Goal: Task Accomplishment & Management: Manage account settings

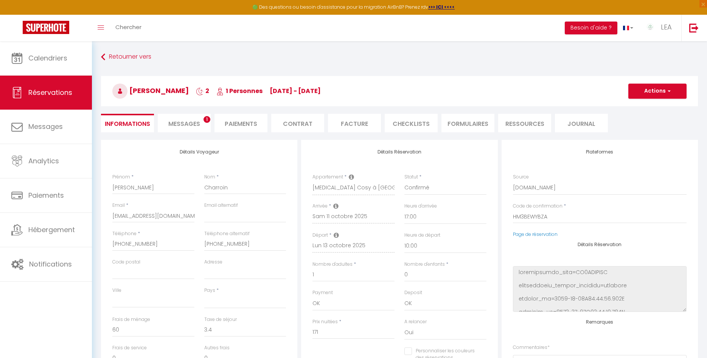
select select
select select "17:00"
select select "10:00"
select select "1"
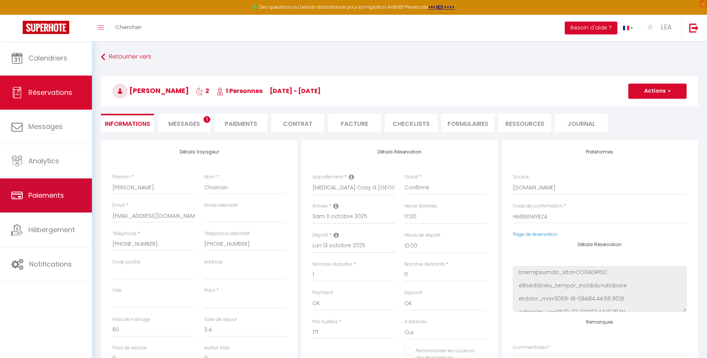
select select
checkbox input "false"
click at [50, 199] on span "Paiements" at bounding box center [46, 195] width 36 height 9
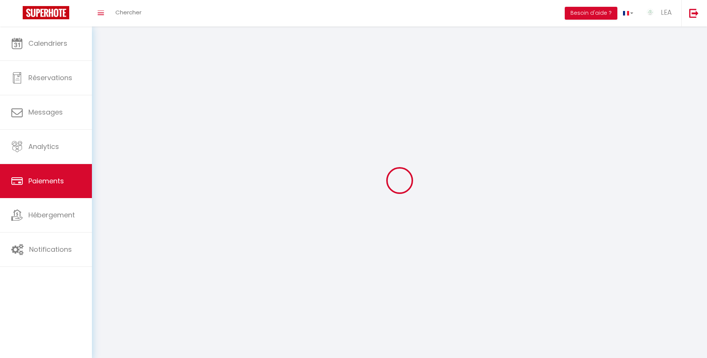
select select "2"
select select "0"
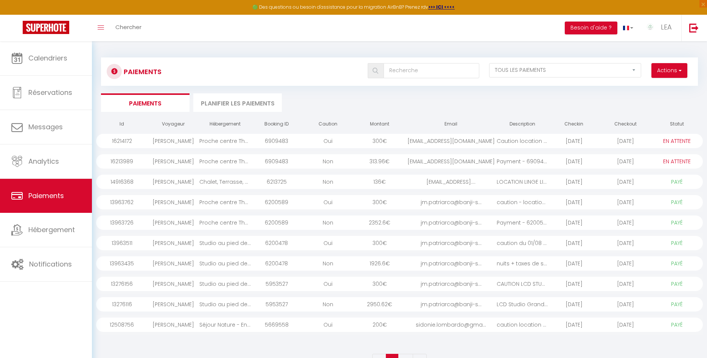
click at [207, 139] on div "Proche centre Thônes, Apt Cosy entre Lac&Montagnes" at bounding box center [224, 141] width 51 height 14
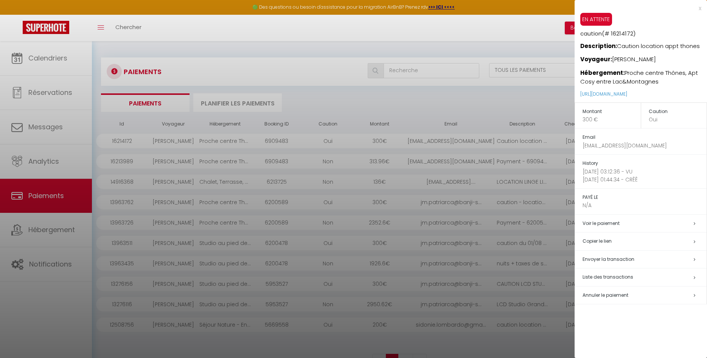
click at [699, 9] on div "x" at bounding box center [638, 8] width 127 height 9
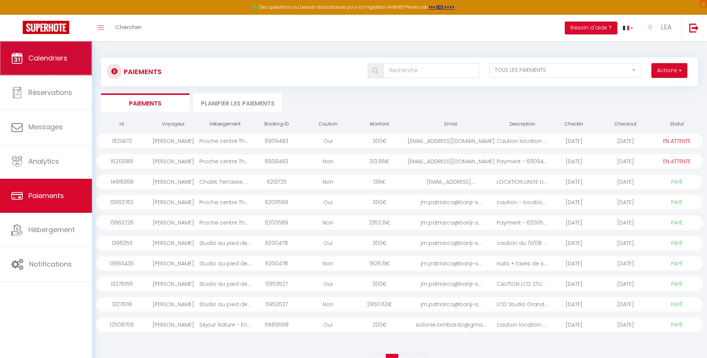
click at [51, 54] on link "Calendriers" at bounding box center [46, 58] width 92 height 34
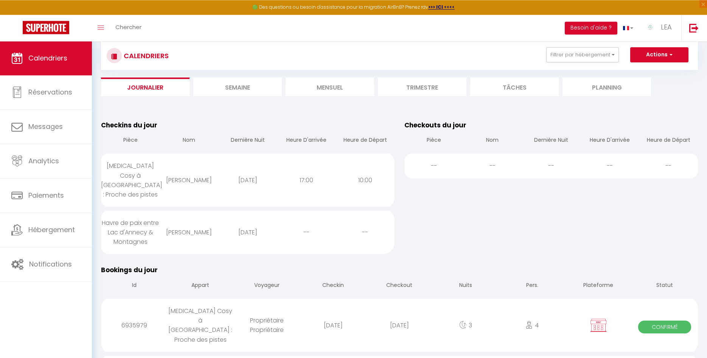
scroll to position [39, 0]
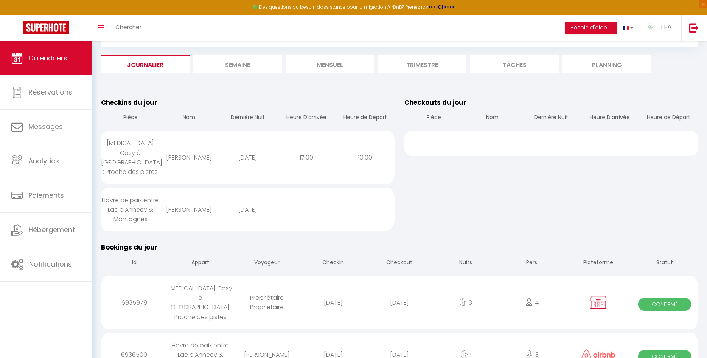
click at [337, 67] on li "Mensuel" at bounding box center [330, 64] width 89 height 19
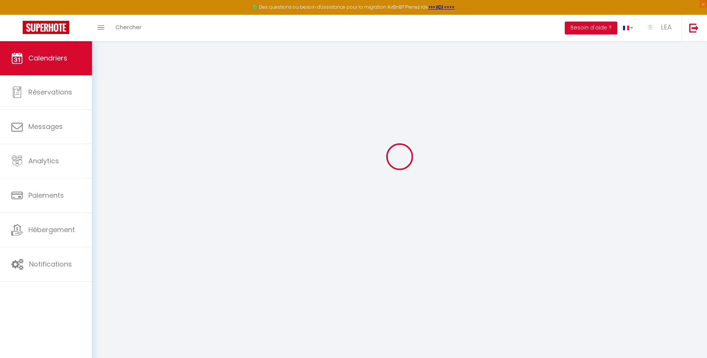
select select
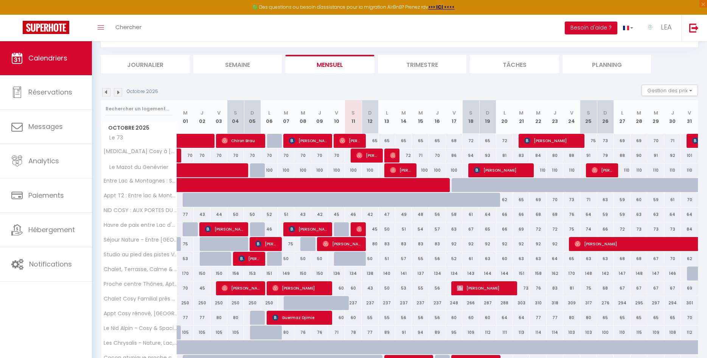
click at [472, 287] on span "[PERSON_NAME]" at bounding box center [485, 288] width 56 height 14
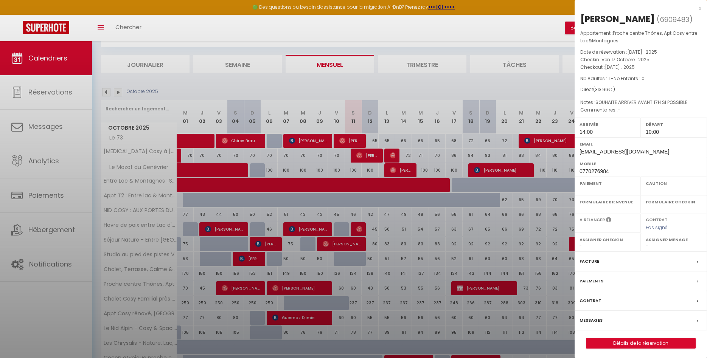
select select "KO"
select select "0"
select select "1"
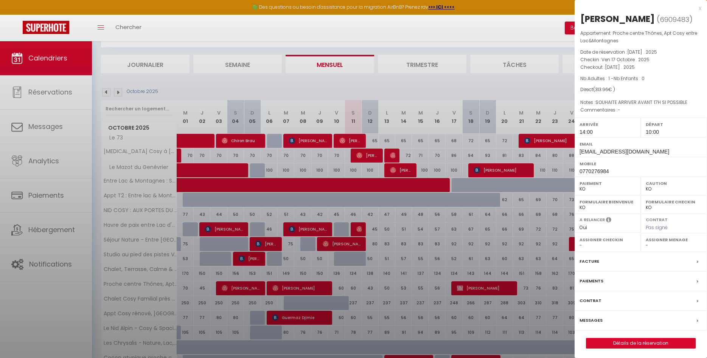
select select
select select "37091"
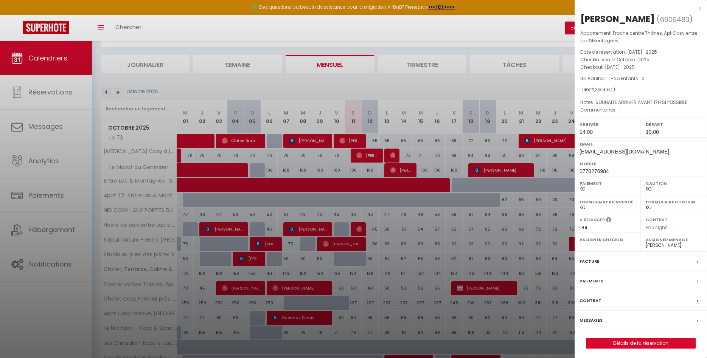
click at [699, 8] on div "x" at bounding box center [638, 8] width 127 height 9
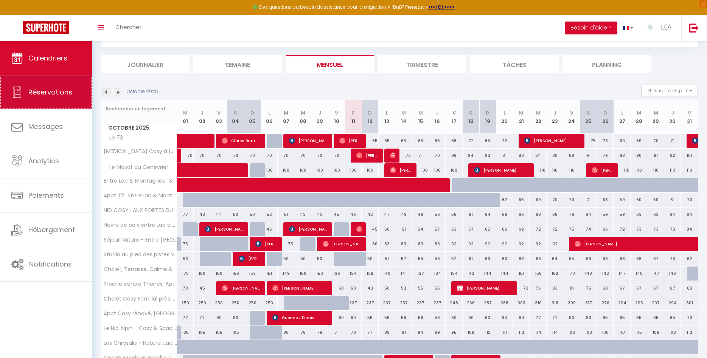
click at [51, 95] on span "Réservations" at bounding box center [50, 91] width 44 height 9
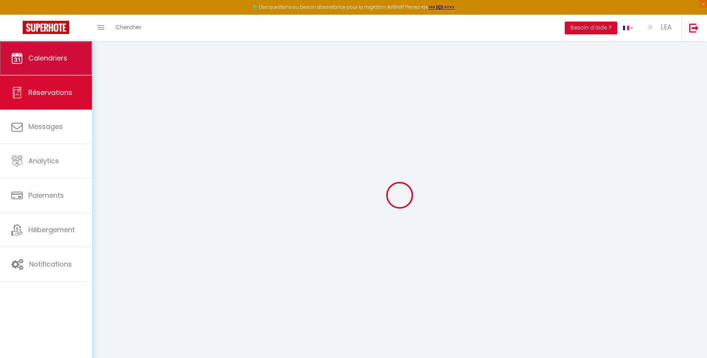
click at [51, 42] on link "Calendriers" at bounding box center [46, 58] width 92 height 34
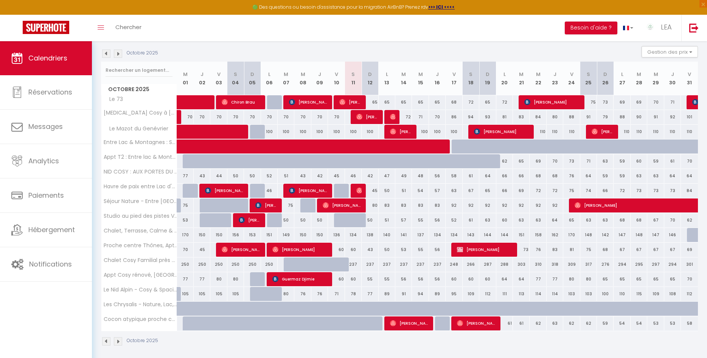
scroll to position [81, 0]
